Goal: Navigation & Orientation: Find specific page/section

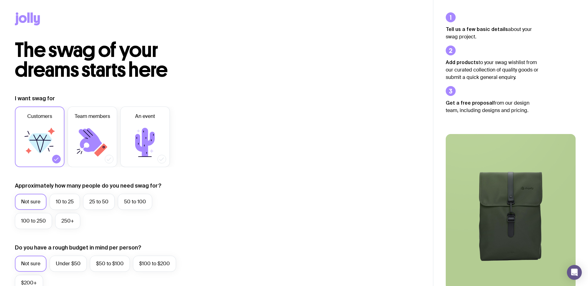
click at [11, 17] on div at bounding box center [216, 20] width 433 height 40
click at [35, 19] on icon at bounding box center [37, 20] width 6 height 10
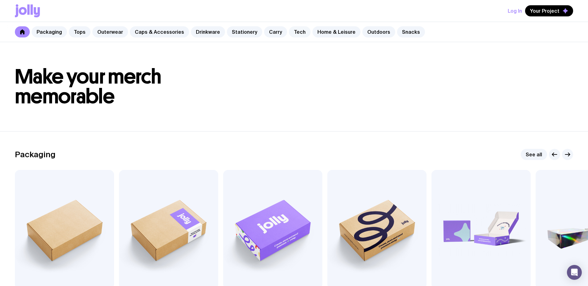
click at [289, 34] on link "Tech" at bounding box center [300, 31] width 22 height 11
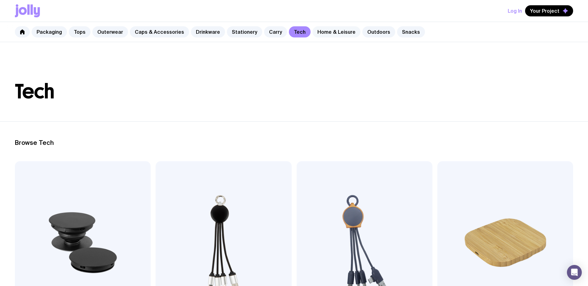
click at [322, 31] on link "Home & Leisure" at bounding box center [336, 31] width 48 height 11
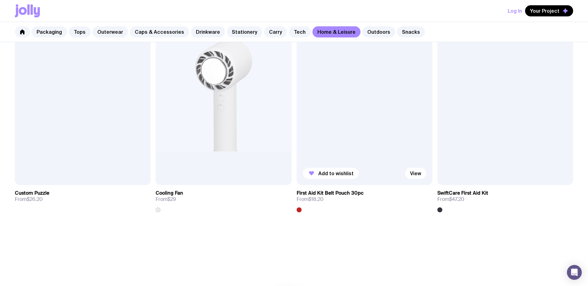
scroll to position [1641, 0]
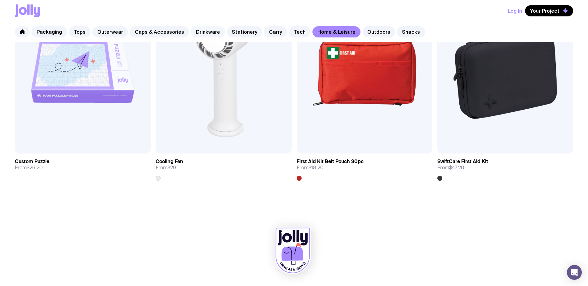
click at [191, 34] on link "Drinkware" at bounding box center [208, 31] width 34 height 11
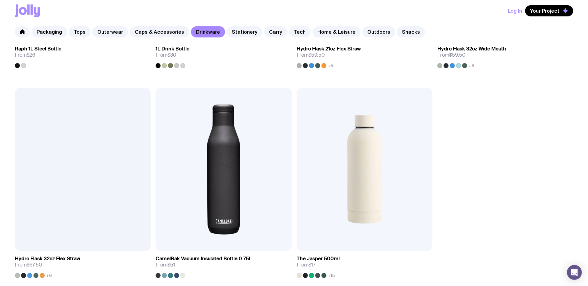
scroll to position [1004, 0]
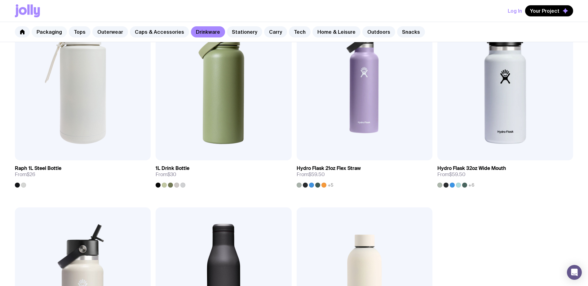
click at [51, 33] on link "Packaging" at bounding box center [49, 31] width 35 height 11
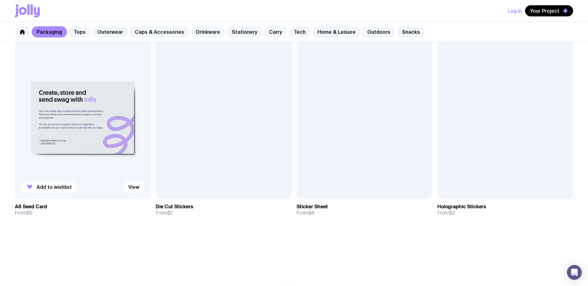
scroll to position [786, 0]
